Goal: Information Seeking & Learning: Learn about a topic

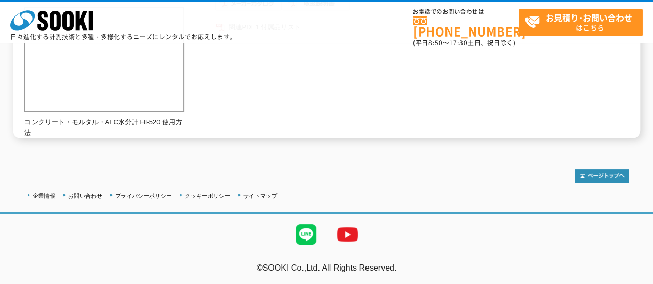
scroll to position [70, 0]
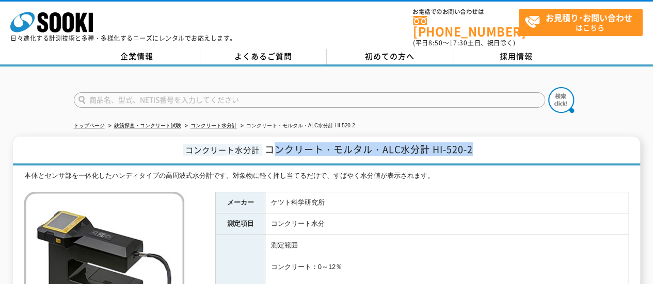
drag, startPoint x: 272, startPoint y: 143, endPoint x: 473, endPoint y: 149, distance: 201.5
click at [473, 149] on span "コンクリート・モルタル・ALC水分計 HI-520-2" at bounding box center [369, 150] width 208 height 14
copy span "ンクリート・モルタル・ALC水分計 HI-520-2"
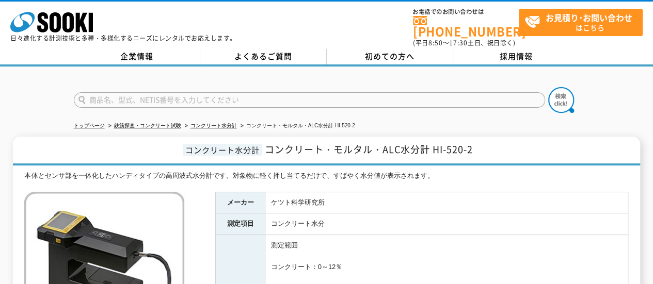
click at [92, 138] on h1 "コンクリート水分計 コンクリート・モルタル・ALC水分計 HI-520-2" at bounding box center [326, 151] width 627 height 29
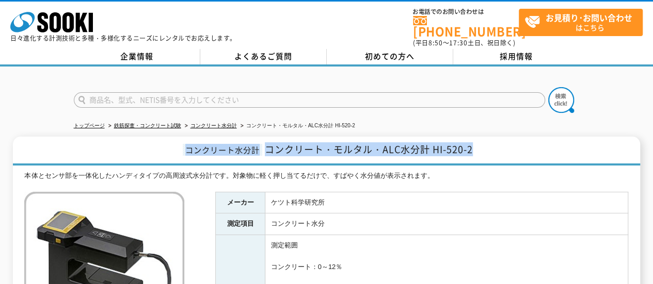
drag, startPoint x: 184, startPoint y: 143, endPoint x: 480, endPoint y: 149, distance: 296.4
click at [480, 149] on h1 "コンクリート水分計 コンクリート・モルタル・ALC水分計 HI-520-2" at bounding box center [326, 151] width 627 height 29
drag, startPoint x: 451, startPoint y: 141, endPoint x: 518, endPoint y: 142, distance: 67.1
click at [518, 142] on h1 "コンクリート水分計 コンクリート・モルタル・ALC水分計 HI-520-2" at bounding box center [326, 151] width 627 height 29
click at [277, 143] on span "コンクリート・モルタル・ALC水分計 HI-520-2" at bounding box center [369, 150] width 208 height 14
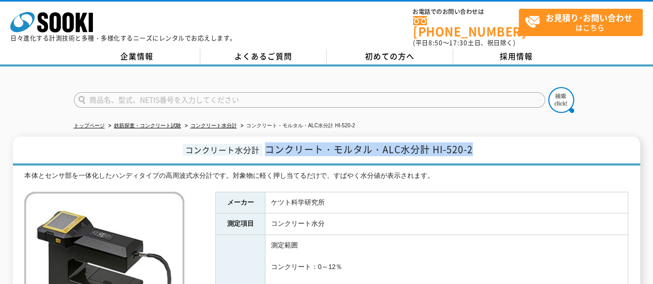
drag, startPoint x: 267, startPoint y: 142, endPoint x: 473, endPoint y: 141, distance: 205.5
click at [473, 143] on span "コンクリート・モルタル・ALC水分計 HI-520-2" at bounding box center [369, 150] width 208 height 14
copy span "コンクリート・モルタル・ALC水分計 HI-520-2"
